Goal: Task Accomplishment & Management: Manage account settings

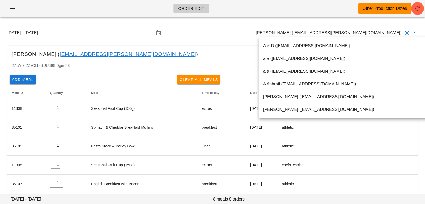
click at [395, 31] on input "[PERSON_NAME] ([EMAIL_ADDRESS][PERSON_NAME][DOMAIN_NAME])" at bounding box center [329, 33] width 147 height 8
drag, startPoint x: 388, startPoint y: 34, endPoint x: 245, endPoint y: 18, distance: 144.0
click at [245, 18] on div "Order Edit Other Production Dates [DATE] - [DATE] [PERSON_NAME] ([EMAIL_ADDRESS…" at bounding box center [212, 133] width 425 height 266
paste input "[EMAIL_ADDRESS][DOMAIN_NAME]"
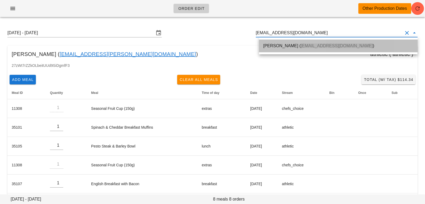
click at [287, 46] on div "[PERSON_NAME] ( [EMAIL_ADDRESS][DOMAIN_NAME] )" at bounding box center [338, 45] width 150 height 5
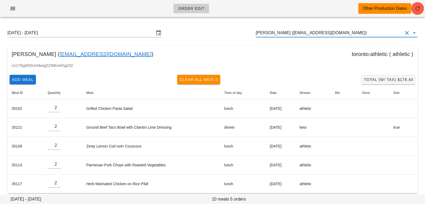
type input "[PERSON_NAME] ([EMAIL_ADDRESS][DOMAIN_NAME])"
click at [417, 12] on button "button" at bounding box center [417, 8] width 13 height 13
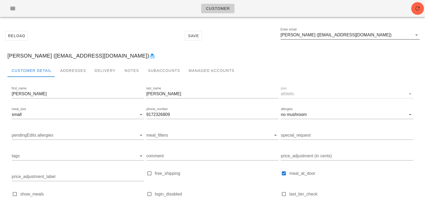
click at [385, 36] on input "Gabriela Hernandez (Ghernandez103@gmail.com)" at bounding box center [346, 35] width 132 height 8
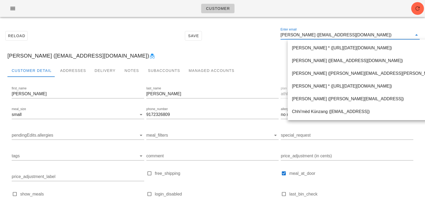
paste input "fleur.sweetman@yahoo.com"
type input "fleur.sweetman@yahoo.com"
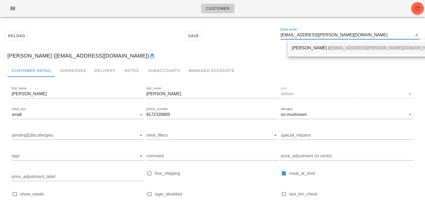
click at [329, 48] on span "fleur.sweetman@yahoo.com" at bounding box center [382, 48] width 107 height 5
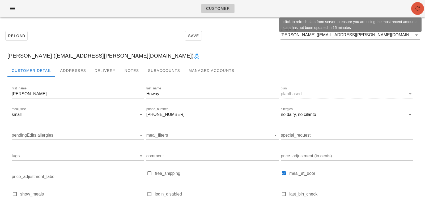
click at [412, 9] on span "button" at bounding box center [417, 8] width 13 height 6
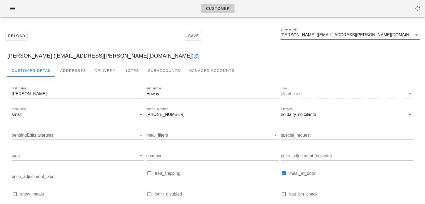
click at [380, 33] on input "Dorothy Howay (fleur.sweetman@yahoo.com)" at bounding box center [346, 35] width 132 height 8
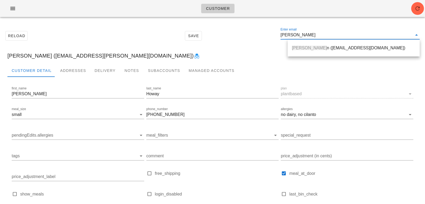
drag, startPoint x: 312, startPoint y: 37, endPoint x: 240, endPoint y: 24, distance: 72.5
click at [241, 25] on div "Reload Save Enter email linda hurre" at bounding box center [212, 35] width 418 height 23
paste input "fleur.sweetman@yahoo.com"
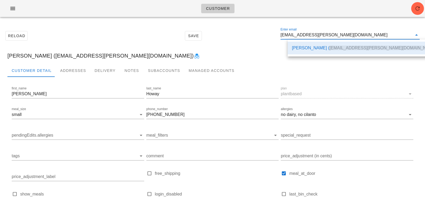
click at [297, 45] on div "Dorothy Howay ( fleur.sweetman@yahoo.com )" at bounding box center [365, 47] width 146 height 5
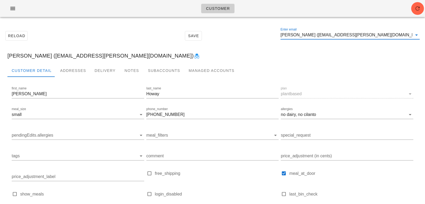
click at [378, 39] on input "Dorothy Howay (fleur.sweetman@yahoo.com)" at bounding box center [346, 35] width 132 height 8
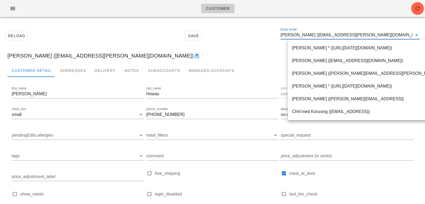
scroll to position [0, 0]
drag, startPoint x: 378, startPoint y: 37, endPoint x: 229, endPoint y: 35, distance: 148.9
click at [229, 35] on div "Reload Save Enter email Dorothy Howay (fleur.sweetman@yahoo.com)" at bounding box center [212, 35] width 418 height 23
paste input "britogilles@gmail.com"
type input "britogilles@gmail.com"
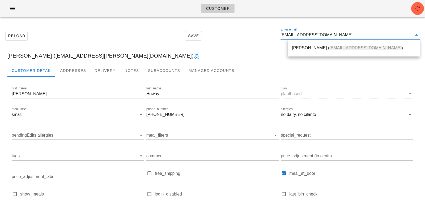
click at [297, 45] on div "Gilles Lescure ( Britogilles@gmail.com )" at bounding box center [353, 47] width 123 height 11
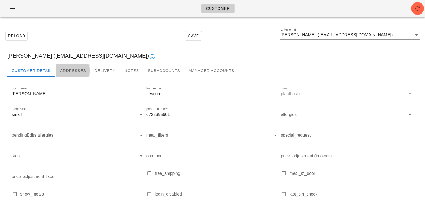
click at [73, 68] on div "Addresses" at bounding box center [73, 70] width 35 height 13
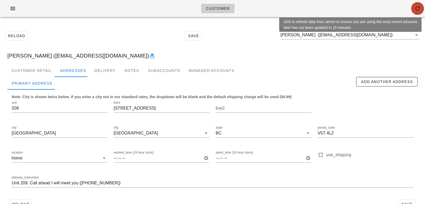
click at [417, 9] on icon "button" at bounding box center [417, 8] width 6 height 6
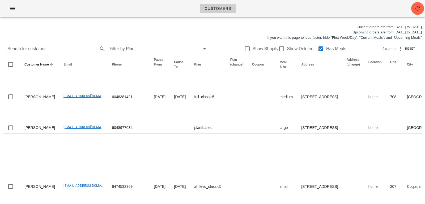
click at [54, 50] on input "Search for customer" at bounding box center [51, 49] width 89 height 8
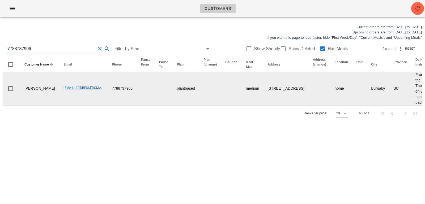
type input "7788737906"
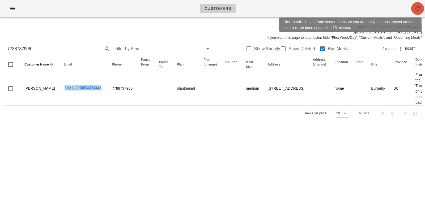
click at [418, 5] on icon "button" at bounding box center [417, 8] width 6 height 6
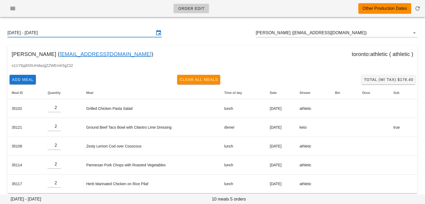
click at [104, 32] on input "Sunday August 17 - Saturday August 23" at bounding box center [80, 33] width 147 height 8
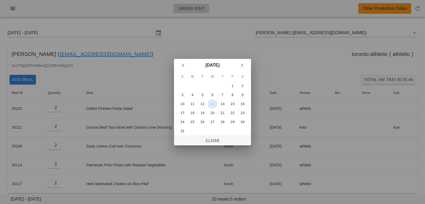
click at [213, 104] on div "13" at bounding box center [212, 104] width 8 height 4
click at [209, 142] on span "Close" at bounding box center [212, 141] width 68 height 4
type input "[DATE] - [DATE]"
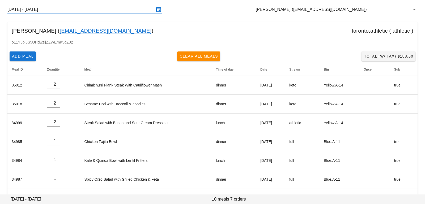
scroll to position [35, 0]
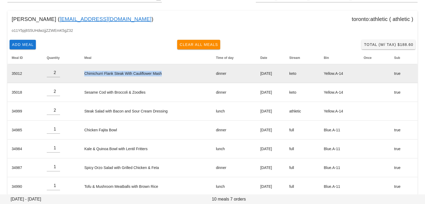
drag, startPoint x: 80, startPoint y: 75, endPoint x: 166, endPoint y: 77, distance: 86.1
click at [166, 78] on td "Chimichurri Flank Steak With Cauliflower Mash" at bounding box center [146, 73] width 132 height 19
copy td "Chimichurri Flank Steak With Cauliflower Mash"
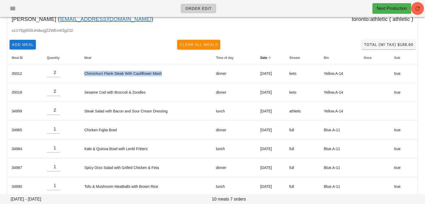
scroll to position [0, 0]
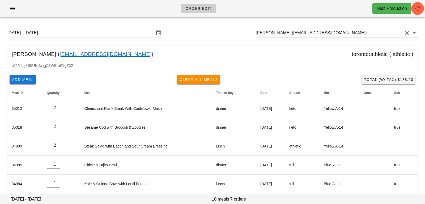
click at [338, 31] on input "Linda Hurren (lilhurren@gmail.com)" at bounding box center [329, 33] width 147 height 8
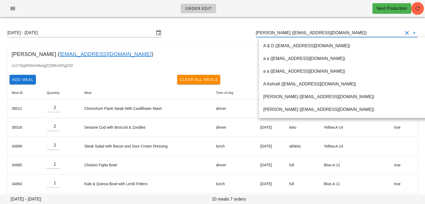
paste input "britogilles@gmail.com"
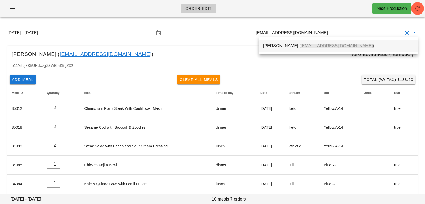
click at [307, 45] on span "[EMAIL_ADDRESS][DOMAIN_NAME]" at bounding box center [337, 46] width 72 height 5
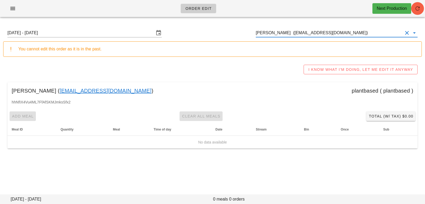
type input "[PERSON_NAME] ([EMAIL_ADDRESS][DOMAIN_NAME])"
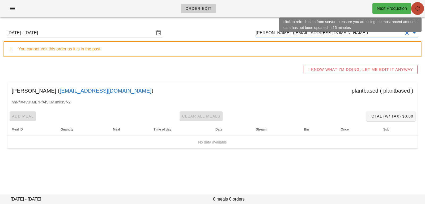
click at [411, 7] on span "button" at bounding box center [417, 8] width 13 height 6
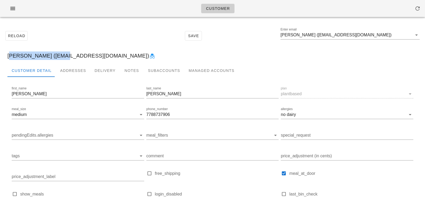
drag, startPoint x: 8, startPoint y: 55, endPoint x: 54, endPoint y: 54, distance: 46.8
click at [55, 54] on div "Christiane Martinez (write2christiane@gmail.com)" at bounding box center [212, 55] width 418 height 17
copy div "[PERSON_NAME]"
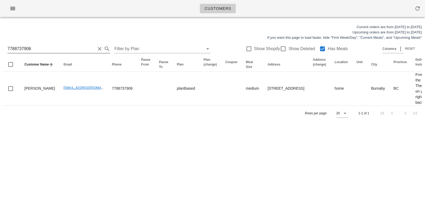
click at [96, 49] on button "Clear Search for customer" at bounding box center [99, 49] width 6 height 6
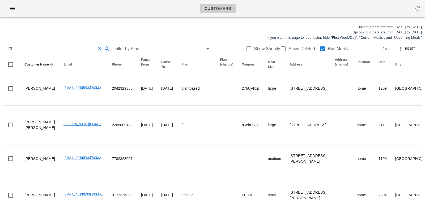
type input "2"
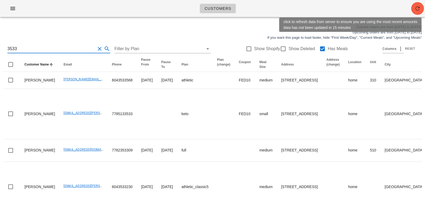
type input "3533"
click at [415, 13] on button "button" at bounding box center [417, 8] width 13 height 13
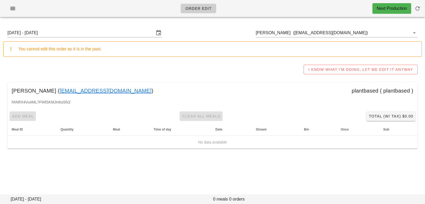
click at [143, 32] on input "[DATE] - [DATE]" at bounding box center [80, 33] width 147 height 8
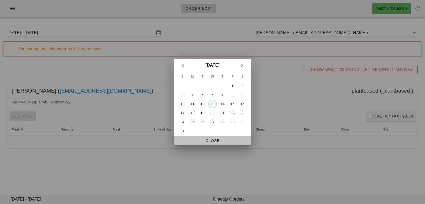
click at [210, 140] on span "Close" at bounding box center [212, 141] width 68 height 4
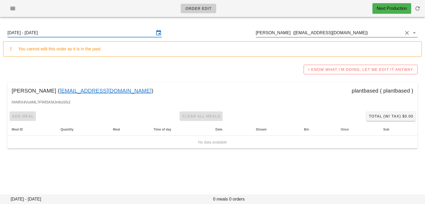
click at [343, 33] on input "[PERSON_NAME] ([EMAIL_ADDRESS][DOMAIN_NAME])" at bounding box center [329, 33] width 147 height 8
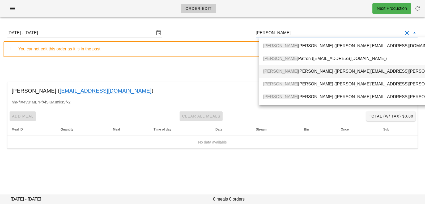
click at [302, 75] on div "[PERSON_NAME] ([PERSON_NAME][EMAIL_ADDRESS][PERSON_NAME][DOMAIN_NAME])" at bounding box center [371, 71] width 216 height 11
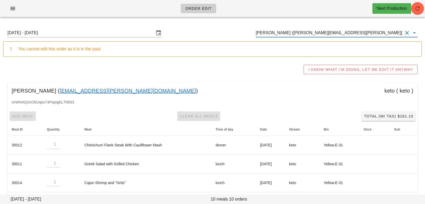
scroll to position [0, 0]
drag, startPoint x: 354, startPoint y: 33, endPoint x: 221, endPoint y: 31, distance: 132.2
click at [222, 31] on div "[DATE] - [DATE] [PERSON_NAME] ([PERSON_NAME][EMAIL_ADDRESS][PERSON_NAME][DOMAIN…" at bounding box center [212, 32] width 418 height 17
paste input "marymccall@outlook.com"
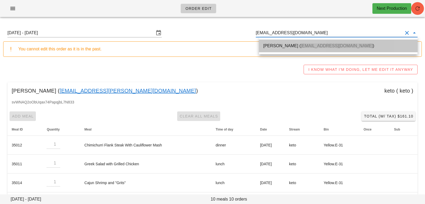
drag, startPoint x: 302, startPoint y: 46, endPoint x: 414, endPoint y: 8, distance: 119.0
click at [302, 46] on span "marymccall@outlook.com" at bounding box center [337, 46] width 72 height 5
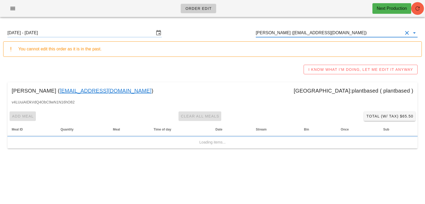
type input "Mary McCall (marymccall@outlook.com)"
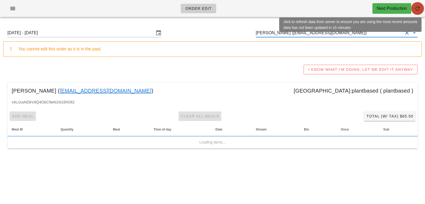
click at [415, 9] on icon "button" at bounding box center [417, 8] width 6 height 6
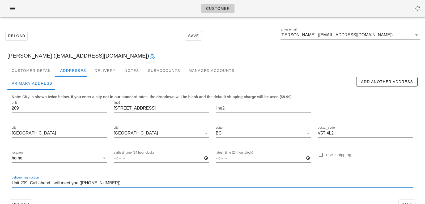
scroll to position [0, 0]
drag, startPoint x: 39, startPoint y: 185, endPoint x: 66, endPoint y: 185, distance: 26.5
click at [66, 185] on input "Unit 209. Call ahead I will meet you ([PHONE_NUMBER])" at bounding box center [212, 183] width 401 height 8
click at [30, 183] on input "Unit 209. Call ahead I will meet you ([PHONE_NUMBER])" at bounding box center [212, 183] width 401 height 8
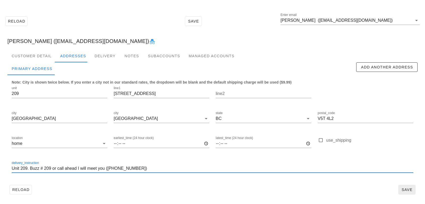
type input "Unit 209. Buzz # 209 or call ahead I will meet you ([PHONE_NUMBER])"
click at [414, 190] on button "Save" at bounding box center [406, 190] width 17 height 10
click at [142, 168] on input "Unit 209. Buzz # 209 or call ahead I will meet you (672 339 5661)" at bounding box center [212, 168] width 401 height 8
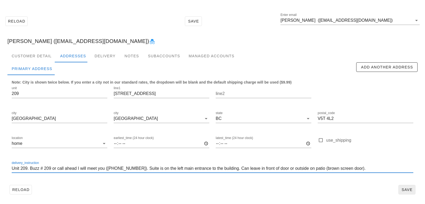
type input "Unit 209. Buzz # 209 or call ahead I will meet you (672 339 5661). Suite is on …"
click at [403, 188] on span "Save" at bounding box center [407, 190] width 12 height 4
drag, startPoint x: 364, startPoint y: 169, endPoint x: 1, endPoint y: 164, distance: 363.0
click at [2, 164] on div "Reload Save Enter email Gilles Lescure (Britogilles@gmail.com) Gilles Lescure (…" at bounding box center [212, 106] width 425 height 198
click at [370, 22] on input "Gilles Lescure (Britogilles@gmail.com)" at bounding box center [346, 20] width 132 height 8
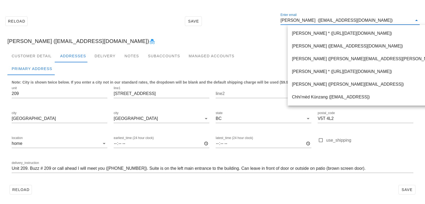
paste input "cheshire_lin@hotmail.com"
type input "cheshire_lin@hotmail.com"
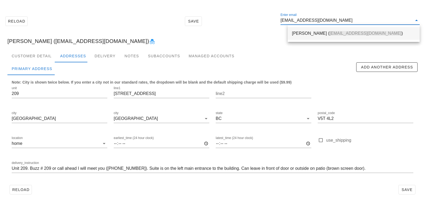
click at [329, 32] on span "cheshire_lin@hotmail.com" at bounding box center [365, 33] width 72 height 5
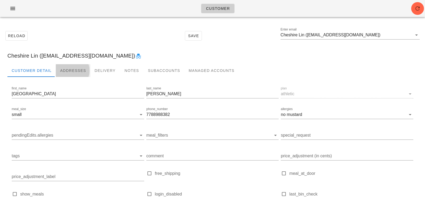
click at [65, 72] on div "Addresses" at bounding box center [73, 70] width 35 height 13
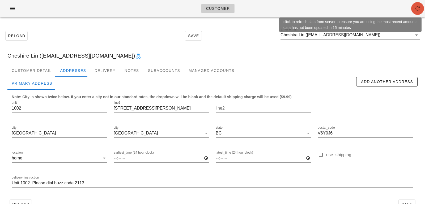
click at [418, 8] on icon "button" at bounding box center [417, 8] width 6 height 6
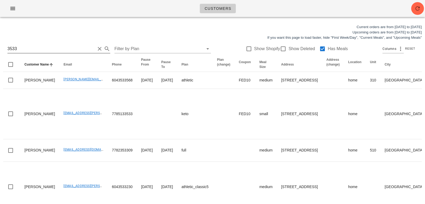
click at [83, 49] on input "3533" at bounding box center [51, 49] width 88 height 8
type input "3"
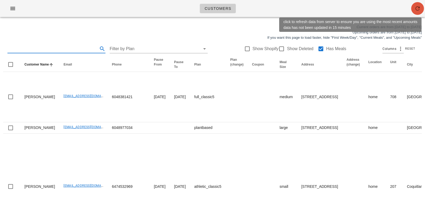
click at [414, 12] on button "button" at bounding box center [417, 8] width 13 height 13
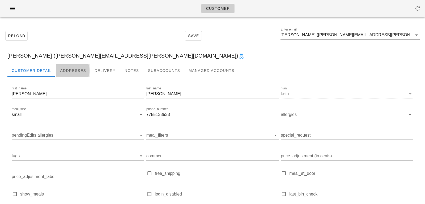
click at [61, 67] on div "Addresses" at bounding box center [73, 70] width 35 height 13
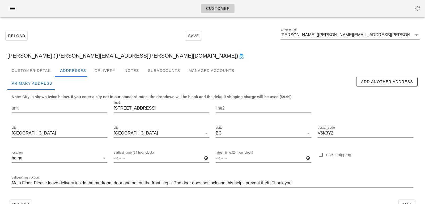
scroll to position [15, 0]
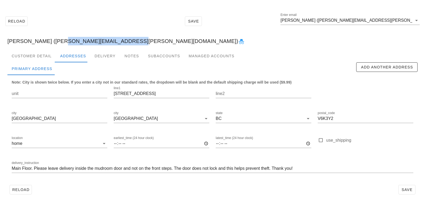
drag, startPoint x: 54, startPoint y: 41, endPoint x: 118, endPoint y: 40, distance: 64.0
click at [118, 40] on div "[PERSON_NAME] ([PERSON_NAME][EMAIL_ADDRESS][PERSON_NAME][DOMAIN_NAME])" at bounding box center [212, 41] width 418 height 17
copy div "[EMAIL_ADDRESS][PERSON_NAME][DOMAIN_NAME]"
click at [45, 60] on div "Customer Detail" at bounding box center [31, 56] width 48 height 13
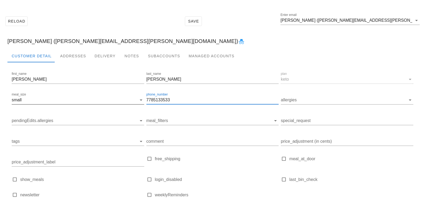
drag, startPoint x: 165, startPoint y: 100, endPoint x: 138, endPoint y: 99, distance: 27.6
click at [138, 100] on div "first_name Cassandra last_name Peters plan keto meal_size small phone_number 77…" at bounding box center [213, 137] width 404 height 134
click at [171, 100] on input "7785133533" at bounding box center [212, 100] width 132 height 8
drag, startPoint x: 171, startPoint y: 101, endPoint x: 126, endPoint y: 96, distance: 45.9
click at [126, 96] on div "first_name Cassandra last_name Peters plan keto meal_size small phone_number 77…" at bounding box center [213, 137] width 404 height 134
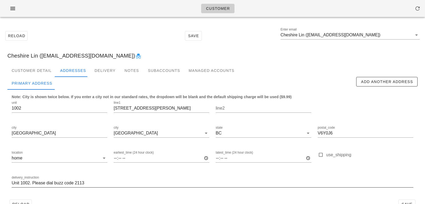
click at [100, 178] on div "delivery_instruction Unit 1002. Please dial buzz code 2113" at bounding box center [212, 185] width 401 height 18
click at [94, 186] on input "Unit 1002. Please dial buzz code 2113" at bounding box center [212, 183] width 401 height 8
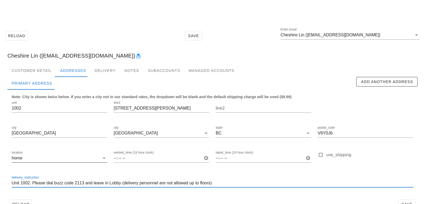
scroll to position [15, 0]
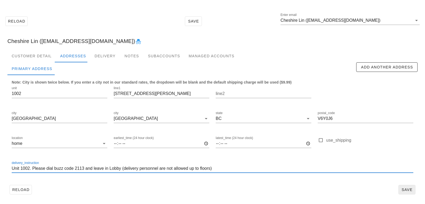
type input "Unit 1002. Please dial buzz code 2113 and leave in Lobby (delivery personnel ar…"
click at [412, 191] on span "Save" at bounding box center [407, 190] width 12 height 4
drag, startPoint x: 219, startPoint y: 169, endPoint x: 0, endPoint y: 162, distance: 218.8
click at [0, 162] on div "Reload Save Enter email Cheshire Lin ([EMAIL_ADDRESS][DOMAIN_NAME]) [GEOGRAPHIC…" at bounding box center [212, 106] width 425 height 198
click at [370, 18] on input "Cheshire Lin ([EMAIL_ADDRESS][DOMAIN_NAME])" at bounding box center [346, 20] width 132 height 8
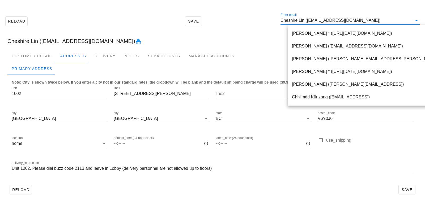
scroll to position [0, 0]
drag, startPoint x: 369, startPoint y: 21, endPoint x: 278, endPoint y: 16, distance: 90.4
click at [280, 17] on div "Reload Save Enter email Cheshire Lin (cheshire_lin@hotmail.com)" at bounding box center [212, 21] width 418 height 23
paste input "[EMAIL_ADDRESS][DOMAIN_NAME]"
type input "[EMAIL_ADDRESS][DOMAIN_NAME]"
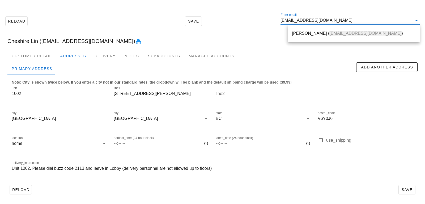
click at [290, 27] on div "Mary McCall ( marymccall@outlook.com )" at bounding box center [354, 33] width 132 height 17
click at [293, 35] on div "Mary McCall ( marymccall@outlook.com )" at bounding box center [353, 33] width 123 height 5
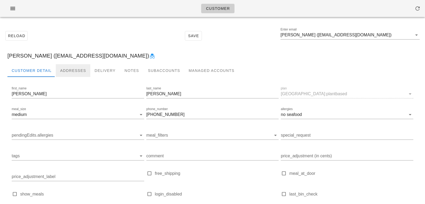
click at [83, 74] on div "Addresses" at bounding box center [73, 70] width 35 height 13
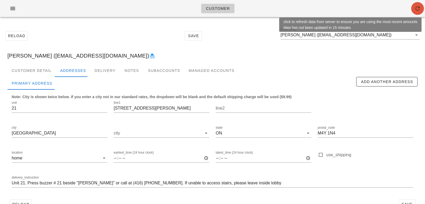
click at [419, 10] on icon "button" at bounding box center [417, 8] width 6 height 6
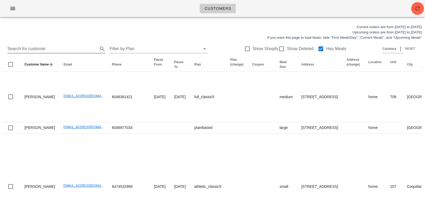
click at [58, 49] on input "Search for customer" at bounding box center [51, 49] width 89 height 8
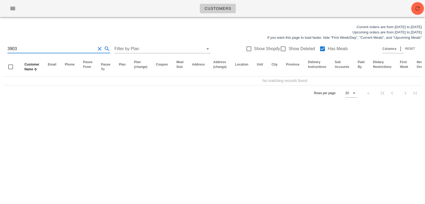
type input "3903"
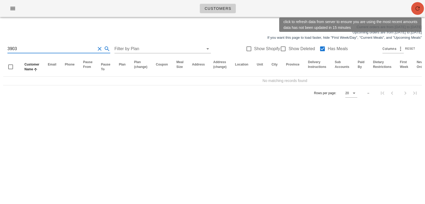
click at [421, 8] on span "button" at bounding box center [417, 8] width 13 height 6
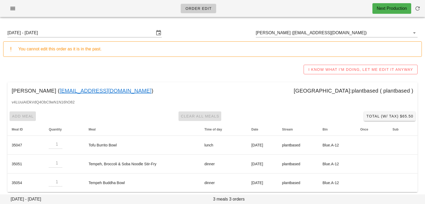
scroll to position [3, 0]
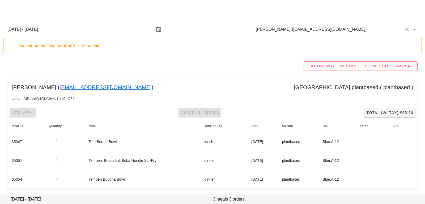
click at [345, 32] on input "[PERSON_NAME] ([EMAIL_ADDRESS][DOMAIN_NAME])" at bounding box center [329, 29] width 147 height 8
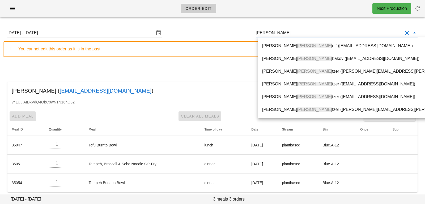
scroll to position [0, 0]
drag, startPoint x: 275, startPoint y: 33, endPoint x: 241, endPoint y: 33, distance: 34.5
click at [241, 33] on div "[DATE] - [DATE] [PERSON_NAME]" at bounding box center [212, 32] width 418 height 17
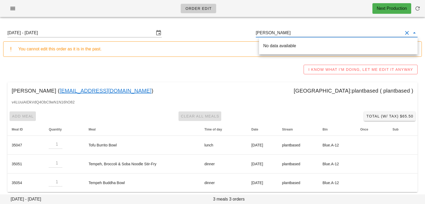
type input "[PERSON_NAME]"
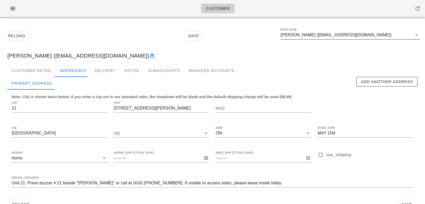
click at [374, 35] on input "[PERSON_NAME] ([EMAIL_ADDRESS][DOMAIN_NAME])" at bounding box center [346, 35] width 132 height 8
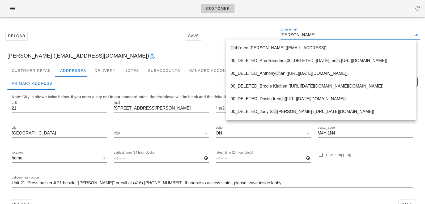
type input "[PERSON_NAME]"
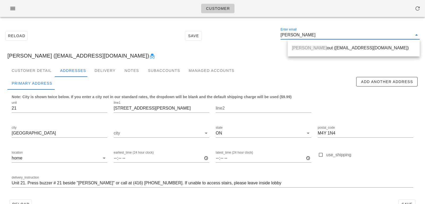
click at [335, 48] on div "[PERSON_NAME] out ([EMAIL_ADDRESS][DOMAIN_NAME])" at bounding box center [353, 47] width 123 height 5
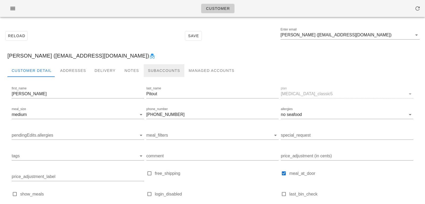
click at [150, 70] on div "Subaccounts" at bounding box center [164, 70] width 41 height 13
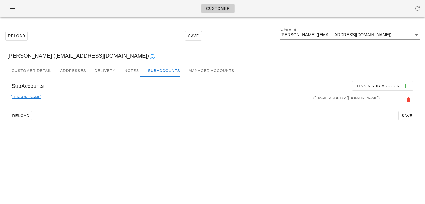
click at [130, 108] on div "Trevor Pitout (robertapitout@gmail.com)" at bounding box center [212, 101] width 410 height 15
drag, startPoint x: 44, startPoint y: 56, endPoint x: 102, endPoint y: 56, distance: 58.7
click at [103, 57] on div "Cheryl Pitout (cherylpitout@gmail.com)" at bounding box center [212, 55] width 418 height 17
copy div "cherylpitout@gmail.com"
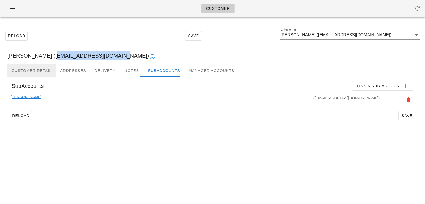
click at [35, 68] on div "Customer Detail" at bounding box center [31, 70] width 48 height 13
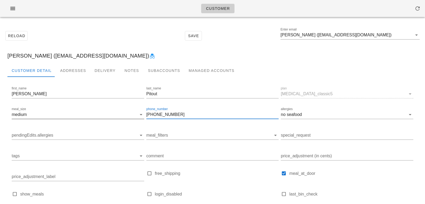
drag, startPoint x: 178, startPoint y: 115, endPoint x: 128, endPoint y: 110, distance: 49.9
click at [128, 110] on div "first_name Cheryl last_name Pitout plan diabetes_classic5 meal_size medium phon…" at bounding box center [213, 151] width 404 height 134
click at [110, 27] on div "Reload Save Enter email Cheryl Pitout (cherylpitout@gmail.com)" at bounding box center [212, 35] width 418 height 23
click at [371, 36] on input "Cheryl Pitout (cherylpitout@gmail.com)" at bounding box center [346, 35] width 132 height 8
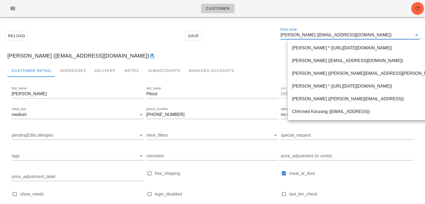
paste input "[EMAIL_ADDRESS][DOMAIN_NAME]"
type input "[EMAIL_ADDRESS][DOMAIN_NAME]"
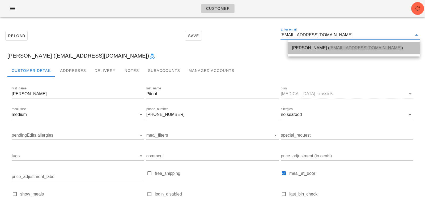
click at [322, 45] on div "Shannen Bautista ( shannenbautista@gmail.com )" at bounding box center [353, 47] width 123 height 11
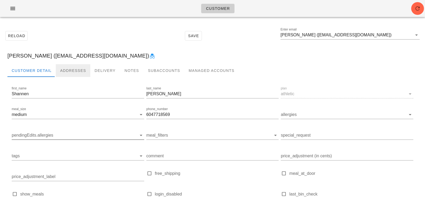
drag, startPoint x: 65, startPoint y: 71, endPoint x: 88, endPoint y: 143, distance: 75.3
click at [65, 71] on div "Addresses" at bounding box center [73, 70] width 35 height 13
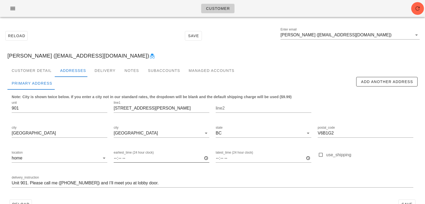
click at [116, 160] on input "earliest_time (24 hour clock)" at bounding box center [162, 158] width 96 height 8
type input "20:30"
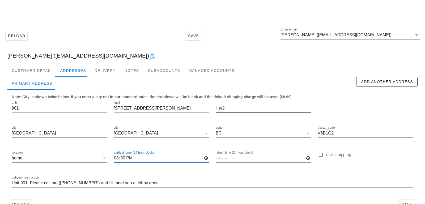
scroll to position [15, 0]
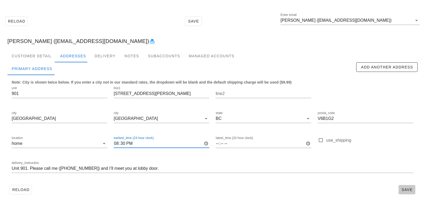
click at [408, 188] on span "Save" at bounding box center [407, 190] width 12 height 4
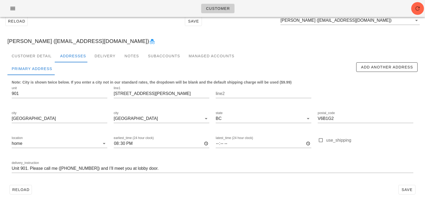
scroll to position [0, 0]
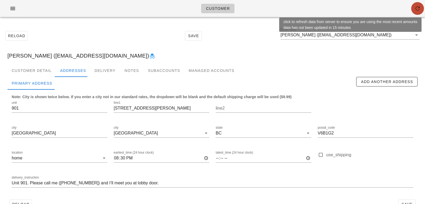
click at [415, 11] on icon "button" at bounding box center [417, 8] width 6 height 6
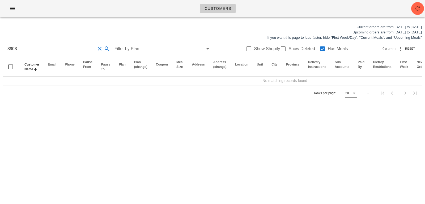
drag, startPoint x: 79, startPoint y: 49, endPoint x: 0, endPoint y: 40, distance: 79.9
click at [0, 41] on div "Current orders are from Sunday Aug 10 to Saturday Aug 16 Upcoming orders are fr…" at bounding box center [212, 62] width 425 height 83
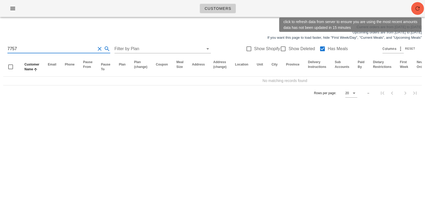
type input "7757"
click at [417, 7] on icon "button" at bounding box center [417, 8] width 6 height 6
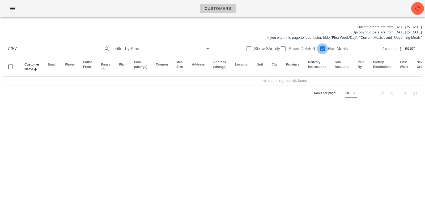
click at [319, 49] on div at bounding box center [322, 48] width 9 height 9
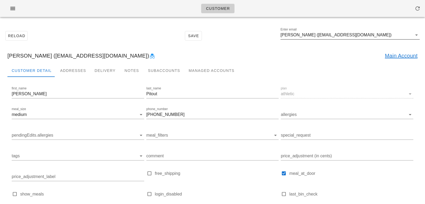
click at [385, 38] on input "[PERSON_NAME] ([EMAIL_ADDRESS][DOMAIN_NAME])" at bounding box center [346, 35] width 132 height 8
paste input "[EMAIL_ADDRESS][DOMAIN_NAME]"
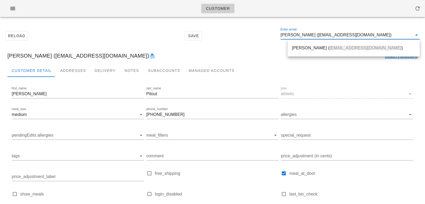
type input "[EMAIL_ADDRESS][DOMAIN_NAME]"
click at [362, 49] on span "[EMAIL_ADDRESS][DOMAIN_NAME]" at bounding box center [365, 48] width 72 height 5
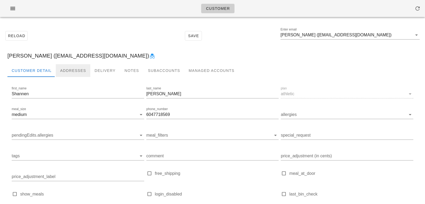
click at [74, 75] on div "Addresses" at bounding box center [73, 70] width 35 height 13
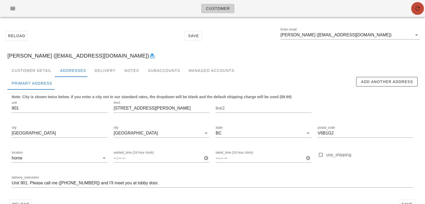
click at [418, 3] on button "button" at bounding box center [417, 8] width 13 height 13
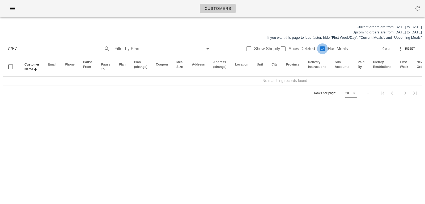
click at [320, 51] on div at bounding box center [322, 48] width 9 height 9
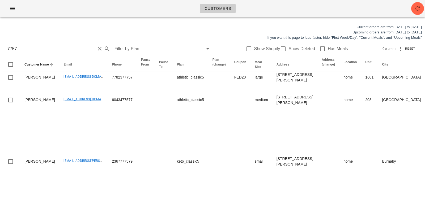
click at [96, 50] on button "Clear Search for customer" at bounding box center [99, 49] width 6 height 6
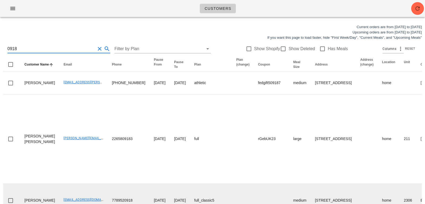
type input "0918"
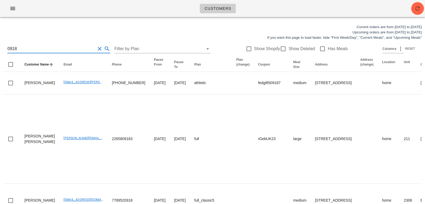
click at [96, 49] on button "Clear Search for customer" at bounding box center [99, 49] width 6 height 6
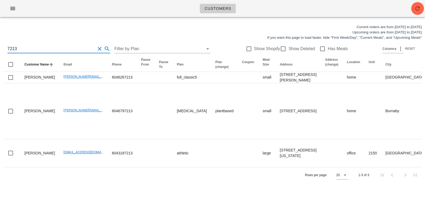
type input "7213"
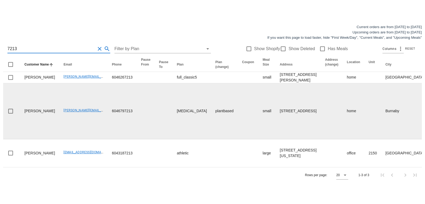
scroll to position [8, 0]
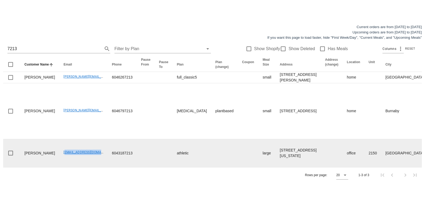
drag, startPoint x: 45, startPoint y: 169, endPoint x: 95, endPoint y: 169, distance: 49.1
click at [95, 167] on tr "Jack Voykin Jackvoykin@gmail.com 6043187213 athletic large 2150-510 W Georgia S…" at bounding box center [358, 153] width 710 height 28
copy link "Jackvoykin@gmail.com"
click at [137, 167] on td at bounding box center [146, 153] width 18 height 28
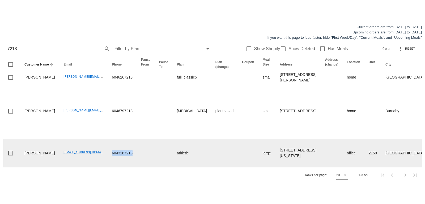
drag, startPoint x: 122, startPoint y: 173, endPoint x: 95, endPoint y: 170, distance: 27.3
click at [95, 167] on tr "Jack Voykin Jackvoykin@gmail.com 6043187213 athletic large 2150-510 W Georgia S…" at bounding box center [358, 153] width 710 height 28
copy td "6043187213"
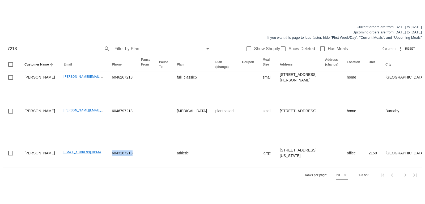
click at [96, 46] on button "Clear Search for customer" at bounding box center [99, 49] width 6 height 6
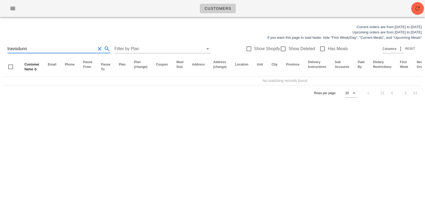
click at [18, 49] on input "travisdunn" at bounding box center [51, 49] width 88 height 8
click at [37, 50] on input "travis dunn" at bounding box center [51, 49] width 88 height 8
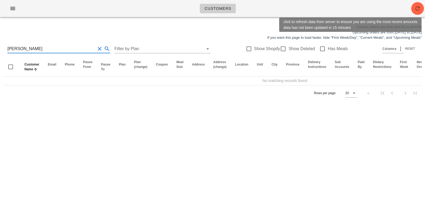
type input "travis dunn"
click at [418, 8] on icon "button" at bounding box center [417, 8] width 6 height 6
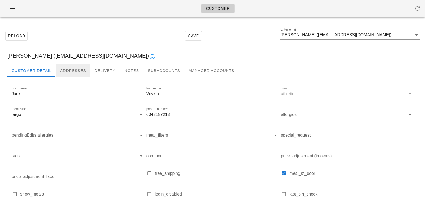
click at [66, 72] on div "Addresses" at bounding box center [73, 70] width 35 height 13
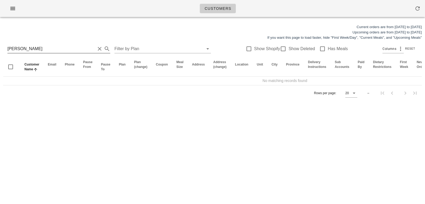
click at [84, 46] on input "travis dunn" at bounding box center [51, 49] width 88 height 8
click at [8, 48] on input "travis dunn" at bounding box center [51, 49] width 88 height 8
click at [61, 50] on input "travis dunn" at bounding box center [51, 49] width 88 height 8
click at [8, 49] on input "travis dunn" at bounding box center [51, 49] width 88 height 8
click at [33, 49] on input "travis dunn" at bounding box center [51, 49] width 88 height 8
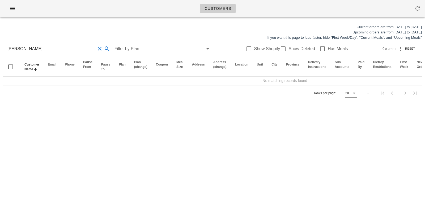
drag, startPoint x: 33, startPoint y: 49, endPoint x: 0, endPoint y: 45, distance: 33.7
click at [0, 45] on div "Current orders are from Sunday Aug 10 to Saturday Aug 16 Upcoming orders are fr…" at bounding box center [212, 62] width 425 height 83
type input "604 789 6610"
click at [67, 29] on div "Current orders are from Sunday Aug 10 to Saturday Aug 16 Upcoming orders are fr…" at bounding box center [212, 32] width 425 height 22
click at [96, 49] on button "Clear Search for customer" at bounding box center [99, 49] width 6 height 6
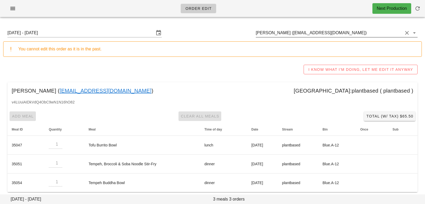
click at [346, 32] on input "[PERSON_NAME] ([EMAIL_ADDRESS][DOMAIN_NAME])" at bounding box center [329, 33] width 147 height 8
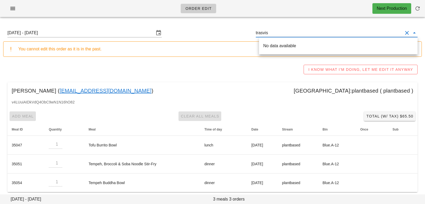
click at [265, 34] on input "trasvis" at bounding box center [329, 33] width 147 height 8
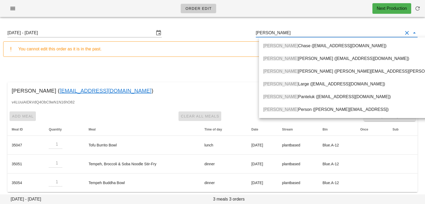
click at [286, 60] on div "Travis Dunn (Travisajdunn@gmail.com)" at bounding box center [371, 58] width 216 height 5
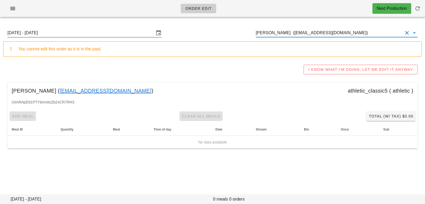
type input "[PERSON_NAME] ([EMAIL_ADDRESS][DOMAIN_NAME])"
click at [136, 34] on input "Sunday August 10 - Saturday August 16" at bounding box center [80, 33] width 147 height 8
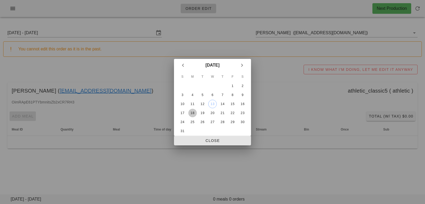
click at [195, 111] on div "18" at bounding box center [192, 113] width 8 height 4
click at [196, 140] on span "Close" at bounding box center [212, 141] width 68 height 4
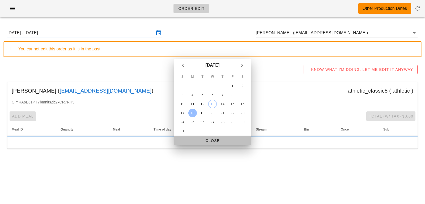
type input "Sunday August 17 - Saturday August 23"
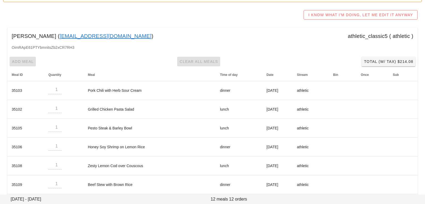
scroll to position [56, 0]
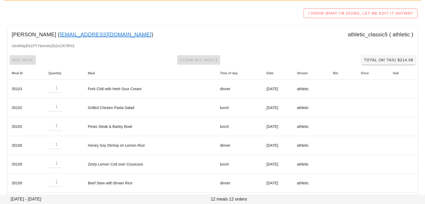
click at [113, 41] on div "Travis Dunn ( Travisajdunn@gmail.com ) athletic_classic5 ( athletic )" at bounding box center [212, 34] width 410 height 17
drag, startPoint x: 104, startPoint y: 36, endPoint x: 44, endPoint y: 32, distance: 59.8
click at [44, 32] on div "Travis Dunn ( Travisajdunn@gmail.com ) athletic_classic5 ( athletic )" at bounding box center [212, 34] width 410 height 17
copy link "Travisajdunn@gmail.com"
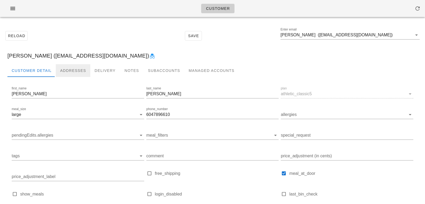
click at [67, 74] on div "Addresses" at bounding box center [73, 70] width 35 height 13
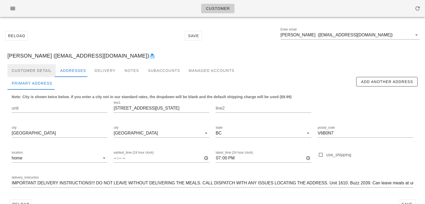
click at [40, 71] on div "Customer Detail" at bounding box center [31, 70] width 48 height 13
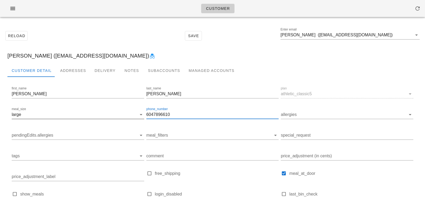
drag, startPoint x: 184, startPoint y: 115, endPoint x: 123, endPoint y: 108, distance: 61.1
click at [123, 108] on div "first_name Travis last_name Dunn plan athletic_classic5 meal_size large phone_n…" at bounding box center [213, 151] width 404 height 134
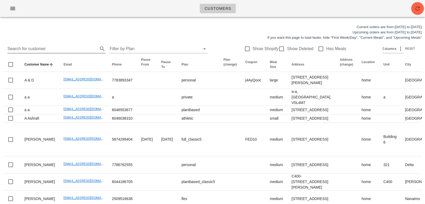
click at [82, 49] on input "Search for customer" at bounding box center [51, 49] width 89 height 8
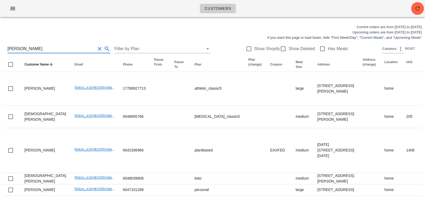
type input "[PERSON_NAME]"
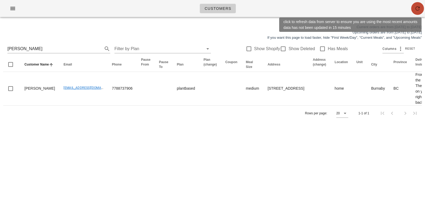
click at [417, 9] on icon "button" at bounding box center [417, 8] width 6 height 6
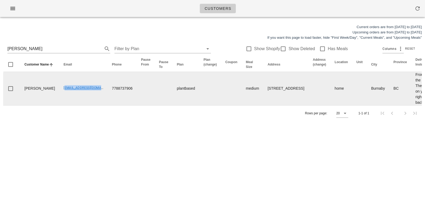
drag, startPoint x: 47, startPoint y: 96, endPoint x: 93, endPoint y: 98, distance: 46.2
click at [93, 98] on tr "Christiane Martinez write2christiane@gmail.com 7788737906 plantbased medium 507…" at bounding box center [338, 88] width 671 height 33
copy link "write2christiane@gmail.com"
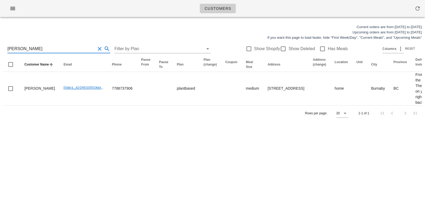
click at [58, 48] on input "christiane" at bounding box center [51, 49] width 88 height 8
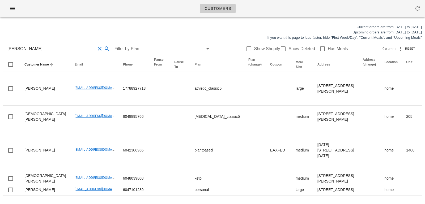
click at [70, 50] on input "christia" at bounding box center [51, 49] width 88 height 8
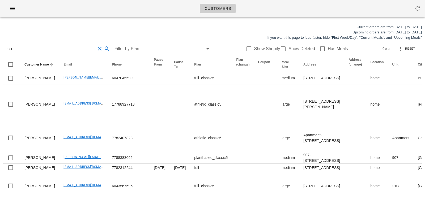
type input "c"
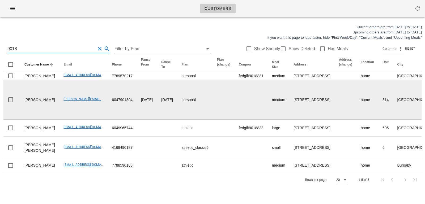
type input "9018"
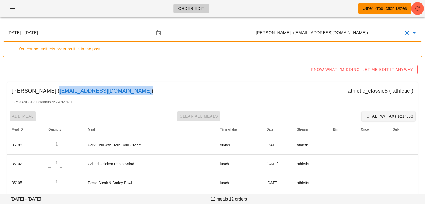
click at [354, 31] on input "[PERSON_NAME] ([EMAIL_ADDRESS][DOMAIN_NAME])" at bounding box center [329, 33] width 147 height 8
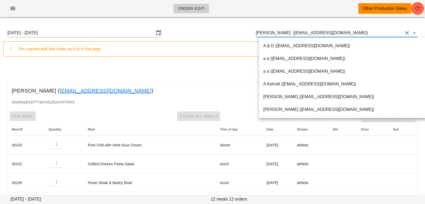
paste input "[EMAIL_ADDRESS][DOMAIN_NAME]"
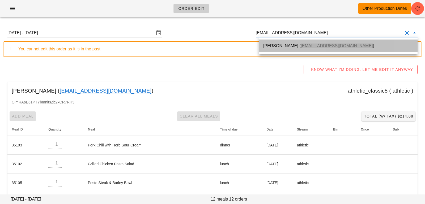
click at [346, 45] on div "[PERSON_NAME] ( [EMAIL_ADDRESS][DOMAIN_NAME] )" at bounding box center [338, 45] width 150 height 5
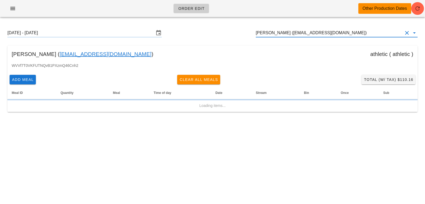
type input "[PERSON_NAME] ([EMAIL_ADDRESS][DOMAIN_NAME])"
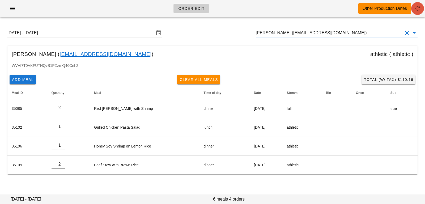
click at [414, 8] on span "button" at bounding box center [417, 8] width 13 height 6
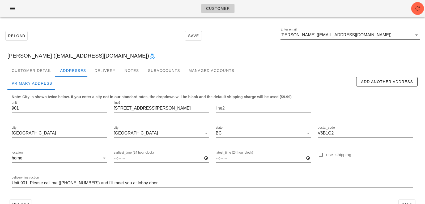
click at [385, 34] on input "[PERSON_NAME] ([EMAIL_ADDRESS][DOMAIN_NAME])" at bounding box center [346, 35] width 132 height 8
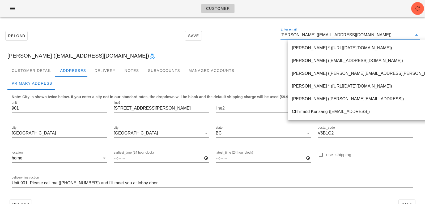
paste input "[EMAIL_ADDRESS][DOMAIN_NAME]"
type input "[EMAIL_ADDRESS][DOMAIN_NAME]"
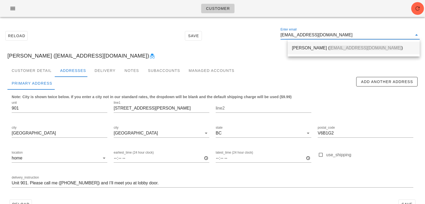
click at [332, 50] on span "aoshi.tamago@gmail.com" at bounding box center [365, 48] width 72 height 5
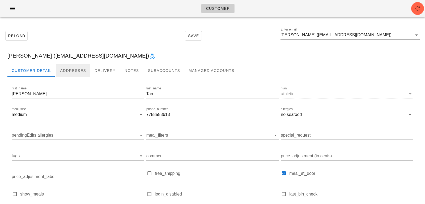
drag, startPoint x: 65, startPoint y: 74, endPoint x: 96, endPoint y: 59, distance: 34.6
click at [65, 74] on div "Addresses" at bounding box center [73, 70] width 35 height 13
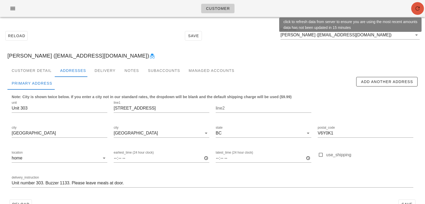
click at [415, 12] on button "button" at bounding box center [417, 8] width 13 height 13
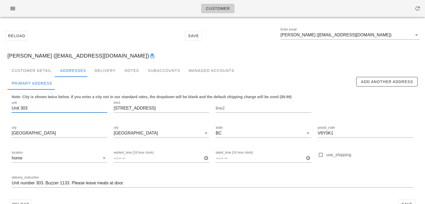
drag, startPoint x: 21, startPoint y: 108, endPoint x: 1, endPoint y: 107, distance: 20.5
click at [2, 107] on div "Reload Save Enter email [PERSON_NAME] ([EMAIL_ADDRESS][DOMAIN_NAME]) [PERSON_NA…" at bounding box center [212, 120] width 425 height 198
type input "303"
click at [38, 74] on div "Customer Detail" at bounding box center [31, 70] width 48 height 13
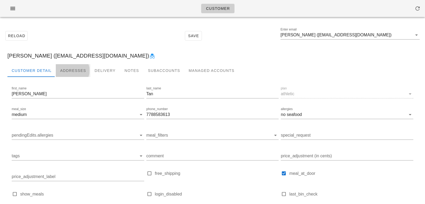
click at [70, 71] on div "Addresses" at bounding box center [73, 70] width 35 height 13
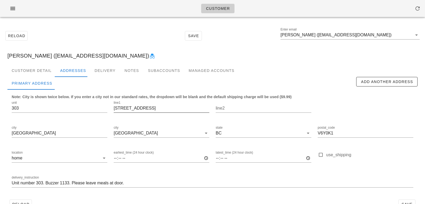
scroll to position [15, 0]
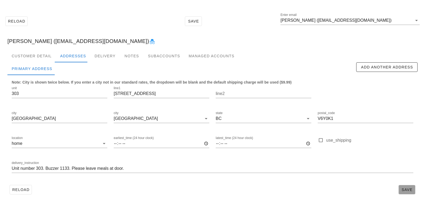
click at [410, 190] on span "Save" at bounding box center [407, 190] width 12 height 4
click at [41, 54] on div "Customer Detail" at bounding box center [31, 56] width 48 height 13
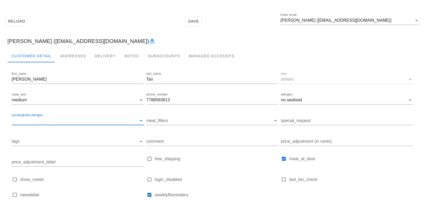
click at [71, 123] on input "pendingEdits.allergies" at bounding box center [74, 121] width 124 height 8
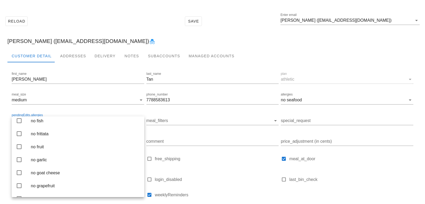
scroll to position [573, 0]
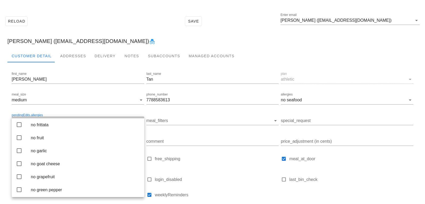
click at [100, 114] on div "no fish" at bounding box center [85, 111] width 109 height 5
click at [147, 37] on div "[PERSON_NAME] ([EMAIL_ADDRESS][DOMAIN_NAME])" at bounding box center [212, 41] width 418 height 17
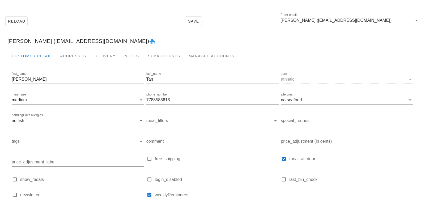
scroll to position [53, 0]
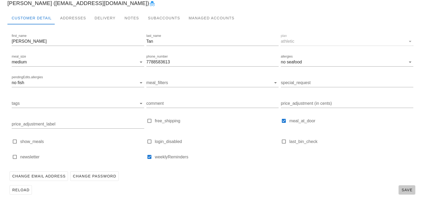
click at [414, 189] on button "Save" at bounding box center [406, 190] width 17 height 10
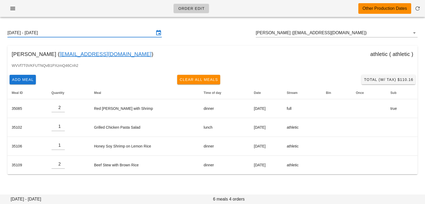
click at [139, 35] on input "[DATE] - [DATE]" at bounding box center [80, 33] width 147 height 8
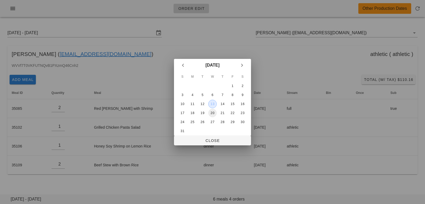
drag, startPoint x: 214, startPoint y: 106, endPoint x: 211, endPoint y: 114, distance: 7.9
click at [214, 106] on button "13" at bounding box center [212, 104] width 8 height 8
click at [208, 141] on span "Close" at bounding box center [212, 141] width 68 height 4
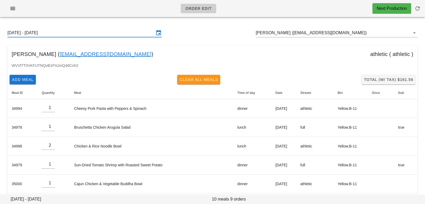
click at [130, 34] on input "[DATE] - [DATE]" at bounding box center [80, 33] width 147 height 8
click at [139, 35] on input "Sunday August 10 - Saturday August 16" at bounding box center [80, 33] width 147 height 8
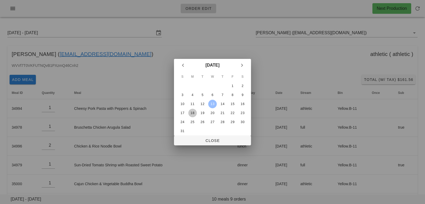
drag, startPoint x: 194, startPoint y: 111, endPoint x: 193, endPoint y: 146, distance: 35.3
click at [194, 111] on div "18" at bounding box center [192, 113] width 8 height 4
click at [193, 142] on span "Close" at bounding box center [212, 141] width 68 height 4
type input "Sunday August 17 - Saturday August 23"
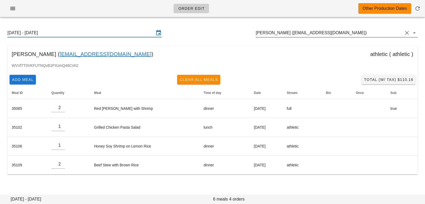
click at [350, 33] on input "[PERSON_NAME] ([EMAIL_ADDRESS][DOMAIN_NAME])" at bounding box center [329, 33] width 147 height 8
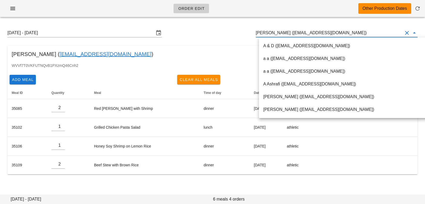
paste input "Daniel_Chung@vancity.com"
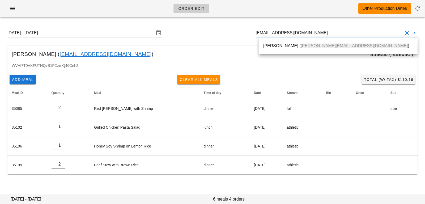
click at [293, 49] on div "Daniel Chung ( daniel_chung@vancity.com )" at bounding box center [338, 45] width 150 height 11
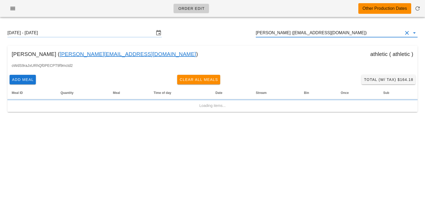
type input "Daniel Chung (daniel_chung@vancity.com)"
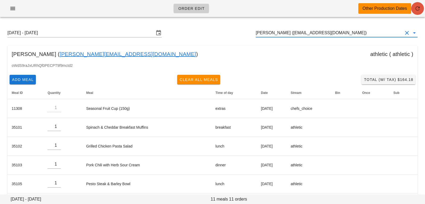
click at [422, 7] on span "button" at bounding box center [417, 8] width 13 height 6
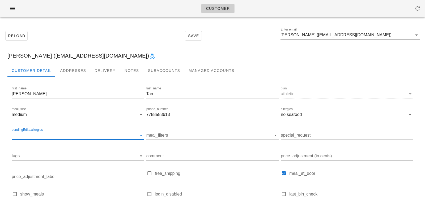
click at [55, 133] on input "pendingEdits.allergies" at bounding box center [74, 135] width 124 height 8
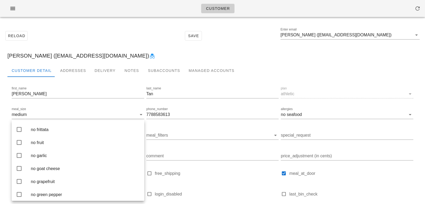
scroll to position [571, 0]
click at [59, 123] on div "no fish" at bounding box center [85, 116] width 109 height 11
click at [102, 41] on div "Reload Save Enter email Claire Tan (aoshi.tamago@gmail.com)" at bounding box center [212, 35] width 418 height 23
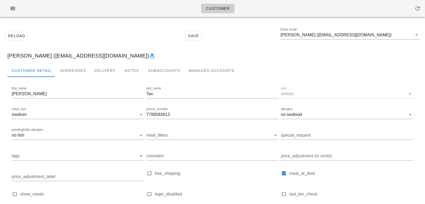
click at [171, 48] on div "Claire Tan (aoshi.tamago@gmail.com)" at bounding box center [212, 55] width 418 height 17
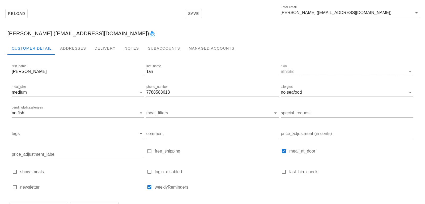
scroll to position [53, 0]
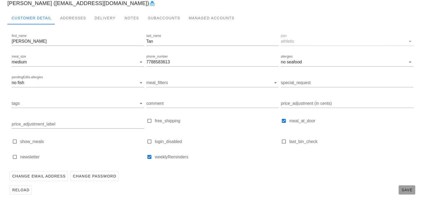
click at [408, 188] on span "Save" at bounding box center [407, 190] width 12 height 4
click at [186, 9] on div "Claire Tan (aoshi.tamago@gmail.com)" at bounding box center [212, 3] width 418 height 17
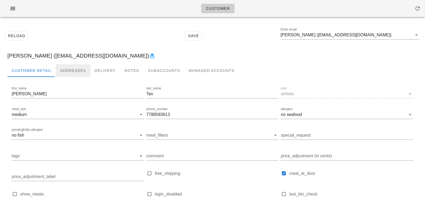
click at [72, 69] on div "Addresses" at bounding box center [73, 70] width 35 height 13
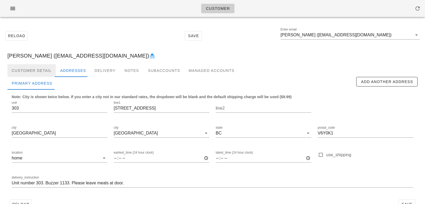
click at [37, 73] on div "Customer Detail" at bounding box center [31, 70] width 48 height 13
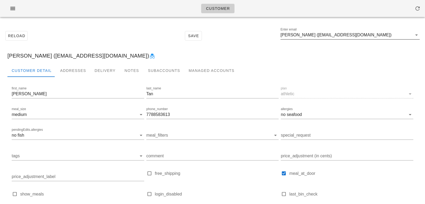
click at [372, 39] on input "Claire Tan (aoshi.tamago@gmail.com)" at bounding box center [346, 35] width 132 height 8
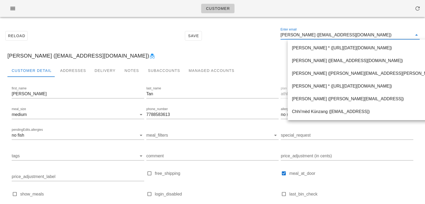
paste input "Daniel_Chung@vancity.com"
type input "Daniel_Chung@vancity.com"
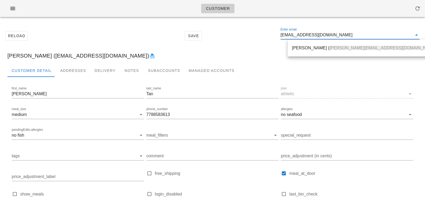
click at [329, 46] on span "daniel_chung@vancity.com" at bounding box center [382, 48] width 107 height 5
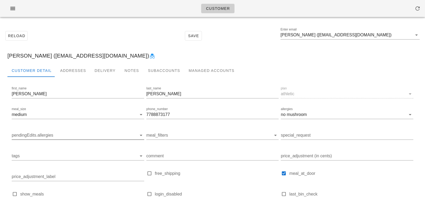
click at [48, 134] on input "pendingEdits.allergies" at bounding box center [74, 135] width 124 height 8
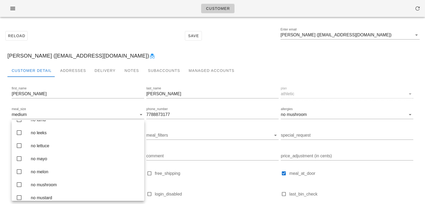
scroll to position [705, 0]
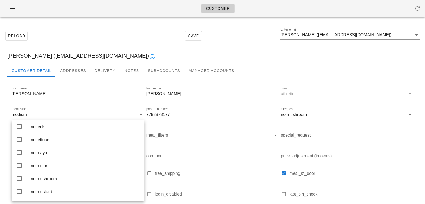
click at [121, 39] on div "Reload Save Enter email Daniel Chung (daniel_chung@vancity.com)" at bounding box center [212, 35] width 418 height 23
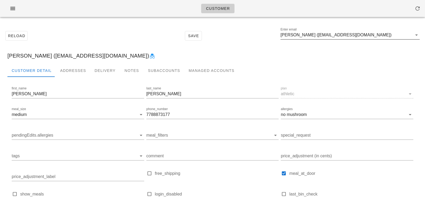
click at [379, 32] on input "Daniel Chung (daniel_chung@vancity.com)" at bounding box center [346, 35] width 132 height 8
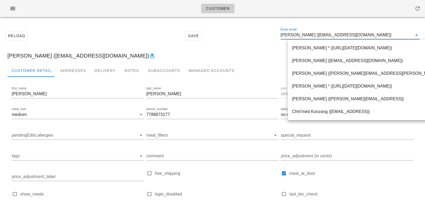
scroll to position [0, 0]
drag, startPoint x: 376, startPoint y: 37, endPoint x: 277, endPoint y: 28, distance: 98.6
click at [278, 28] on div "Reload Save Enter email Daniel Chung (daniel_chung@vancity.com)" at bounding box center [212, 35] width 418 height 23
paste input "homammalk2@gmail.com"
type input "homammalk2@gmail.com"
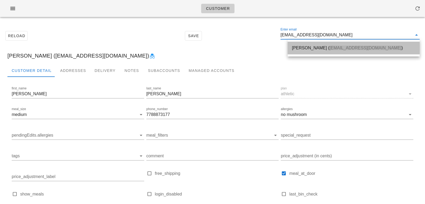
click at [295, 49] on div "Homam Malkawi ( homammalk2@gmail.com )" at bounding box center [353, 47] width 123 height 5
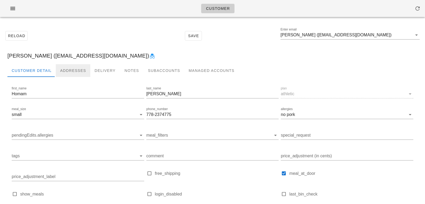
click at [64, 70] on div "Addresses" at bounding box center [73, 70] width 35 height 13
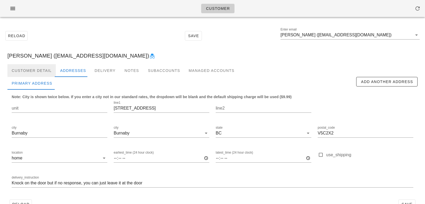
click at [44, 72] on div "Customer Detail" at bounding box center [31, 70] width 48 height 13
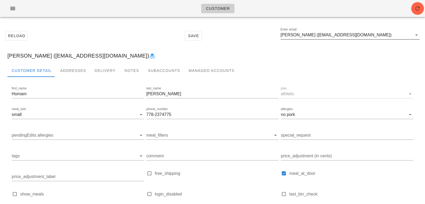
click at [381, 36] on input "Homam Malkawi (homammalk2@gmail.com)" at bounding box center [346, 35] width 132 height 8
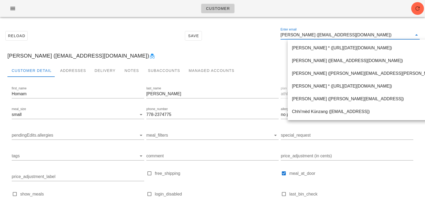
paste input "rjmujica@outlook.com"
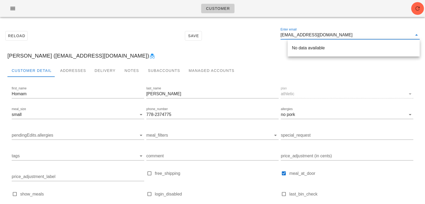
click at [328, 47] on div "No data available" at bounding box center [353, 47] width 123 height 5
drag, startPoint x: 303, startPoint y: 34, endPoint x: 356, endPoint y: 37, distance: 53.4
click at [357, 38] on input "rjmujica@outlook.com" at bounding box center [346, 35] width 132 height 8
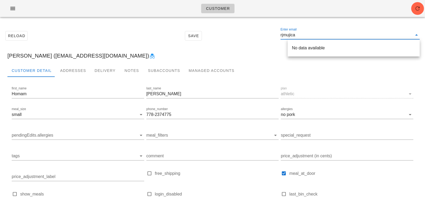
click at [411, 12] on div "Customer" at bounding box center [212, 8] width 425 height 17
type input "Homam Malkawi (homammalk2@gmail.com)"
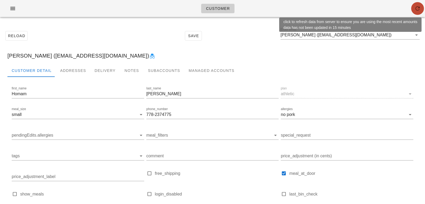
click at [417, 10] on icon "button" at bounding box center [417, 8] width 6 height 6
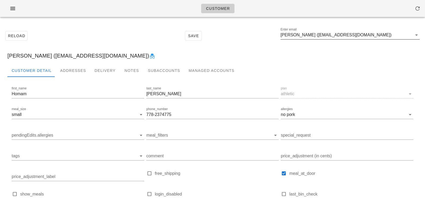
click at [398, 35] on input "[PERSON_NAME] ([EMAIL_ADDRESS][DOMAIN_NAME])" at bounding box center [346, 35] width 132 height 8
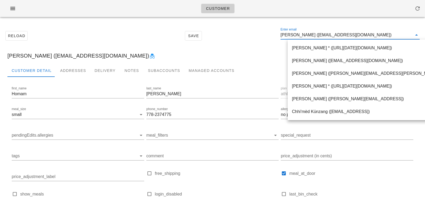
drag, startPoint x: 398, startPoint y: 35, endPoint x: 265, endPoint y: 32, distance: 133.3
click at [265, 32] on div "Reload Save Enter email [PERSON_NAME] ([EMAIL_ADDRESS][DOMAIN_NAME])" at bounding box center [212, 35] width 418 height 23
paste input "[EMAIL_ADDRESS][DOMAIN_NAME]"
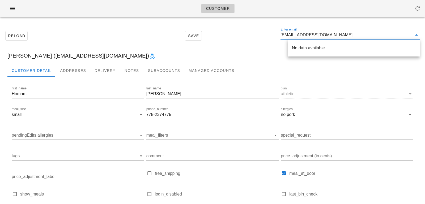
scroll to position [0, 0]
drag, startPoint x: 303, startPoint y: 35, endPoint x: 352, endPoint y: 36, distance: 48.1
click at [352, 36] on input "rjmujica@outlook.com" at bounding box center [346, 35] width 132 height 8
drag, startPoint x: 311, startPoint y: 37, endPoint x: 150, endPoint y: -8, distance: 167.5
click at [150, 0] on html "Customer Reload Save Enter email rjmujica Homam Malkawi (homammalk2@gmail.com) …" at bounding box center [212, 128] width 425 height 257
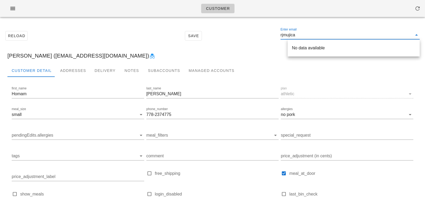
type input "rjmujica"
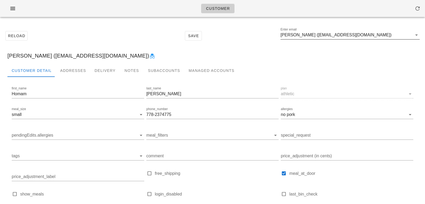
click at [391, 36] on input "Homam Malkawi (homammalk2@gmail.com)" at bounding box center [346, 35] width 132 height 8
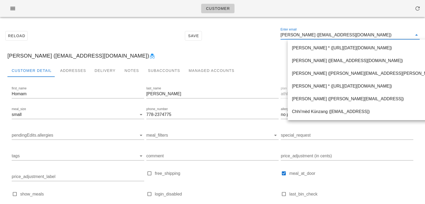
paste input "rjmujica@outlook.com"
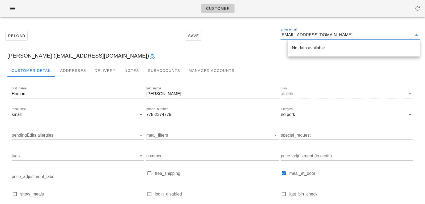
scroll to position [0, 0]
drag, startPoint x: 303, startPoint y: 35, endPoint x: 351, endPoint y: 35, distance: 47.8
click at [351, 35] on input "rjmujica@outlook.com" at bounding box center [346, 35] width 132 height 8
type input "r"
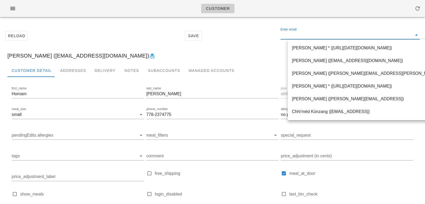
scroll to position [0, 0]
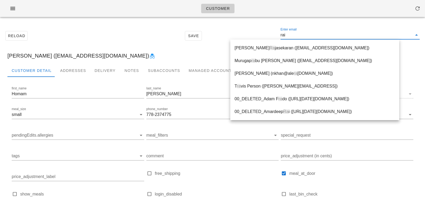
type input "raim"
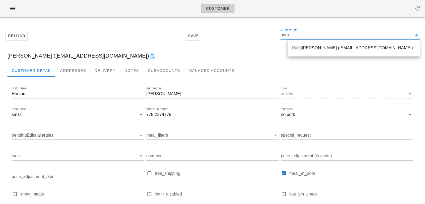
click at [336, 53] on div "Raim undo Mujica (raimujica@outlook.com)" at bounding box center [353, 47] width 123 height 11
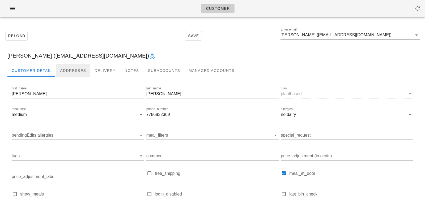
click at [72, 70] on div "Addresses" at bounding box center [73, 70] width 35 height 13
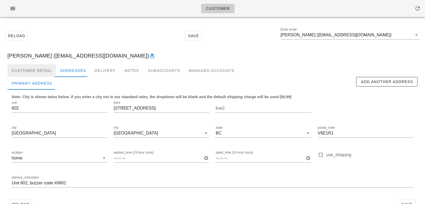
click at [46, 70] on div "Customer Detail" at bounding box center [31, 70] width 48 height 13
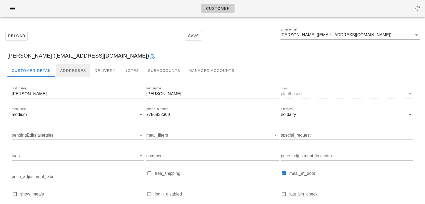
click at [70, 71] on div "Addresses" at bounding box center [73, 70] width 35 height 13
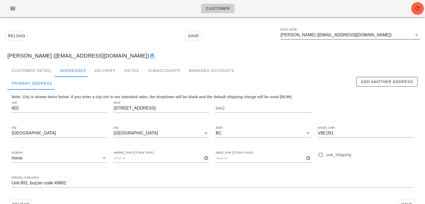
click at [383, 35] on input "Raimundo Mujica (raimujica@outlook.com)" at bounding box center [346, 35] width 132 height 8
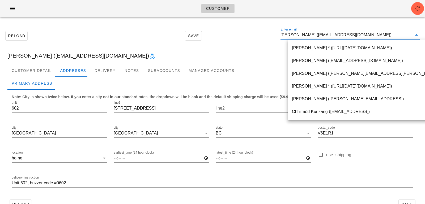
paste input "marymccall@outlook.com"
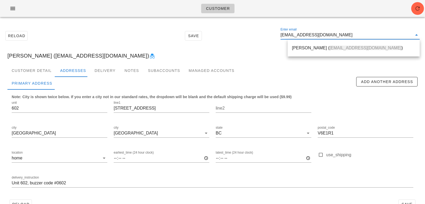
click at [243, 47] on div "Raimundo Mujica (raimujica@outlook.com)" at bounding box center [212, 55] width 418 height 17
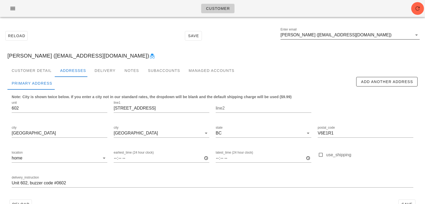
click at [378, 39] on div "Enter email Raimundo Mujica (raimujica@outlook.com)" at bounding box center [349, 35] width 139 height 8
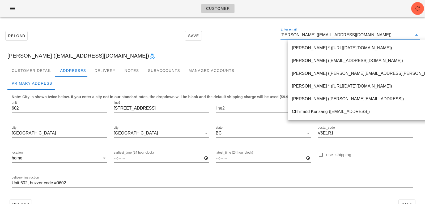
paste input "manikondashashank@gmail.com"
type input "manikondashashank@gmail.com"
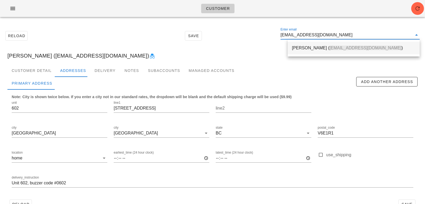
click at [324, 51] on div "Shashank Manikonda ( manikondashashank@gmail.com )" at bounding box center [353, 47] width 123 height 11
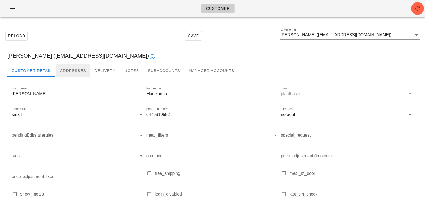
click at [84, 68] on div "Addresses" at bounding box center [73, 70] width 35 height 13
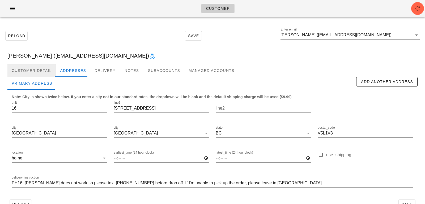
click at [44, 68] on div "Customer Detail" at bounding box center [31, 70] width 48 height 13
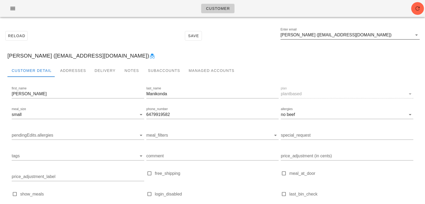
click at [389, 33] on input "Shashank Manikonda (manikondashashank@gmail.com)" at bounding box center [346, 35] width 132 height 8
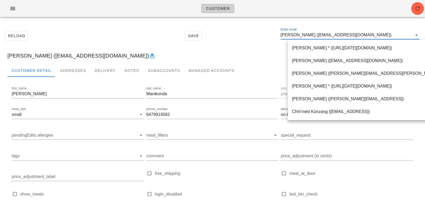
paste input "iainedmonds"
type input "iainedmonds@gmail.com)"
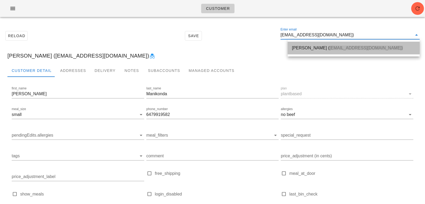
click at [329, 47] on span "iainedmonds@gmail.com)" at bounding box center [366, 48] width 74 height 5
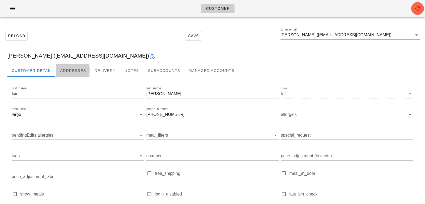
click at [80, 71] on div "Addresses" at bounding box center [73, 70] width 35 height 13
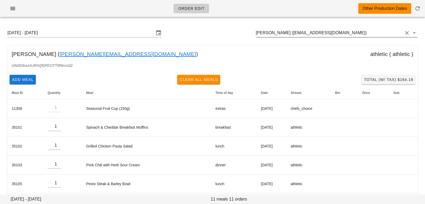
click at [367, 35] on input "Daniel Chung (daniel_chung@vancity.com)" at bounding box center [329, 33] width 147 height 8
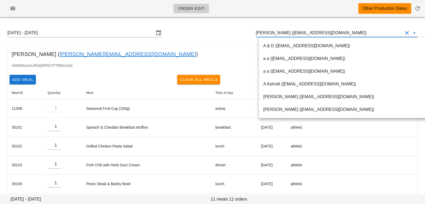
click at [346, 32] on input "Daniel Chung (daniel_chung@vancity.com)" at bounding box center [329, 33] width 147 height 8
drag, startPoint x: 347, startPoint y: 33, endPoint x: 247, endPoint y: 29, distance: 100.4
click at [248, 30] on div "Sunday August 17 - Saturday August 23 Daniel Chung (daniel_chung@vancity.com)" at bounding box center [212, 32] width 418 height 17
paste input "[EMAIL_ADDRESS][DOMAIN_NAME]"
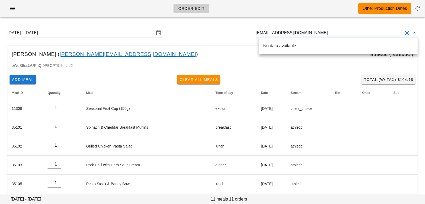
scroll to position [0, 0]
drag, startPoint x: 275, startPoint y: 34, endPoint x: 336, endPoint y: 34, distance: 60.8
click at [336, 34] on input "[EMAIL_ADDRESS][DOMAIN_NAME]" at bounding box center [329, 33] width 147 height 8
type input "r"
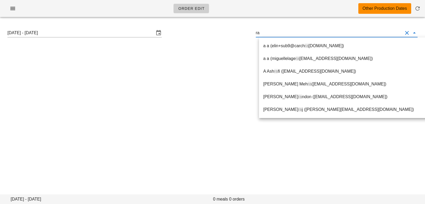
type input "r"
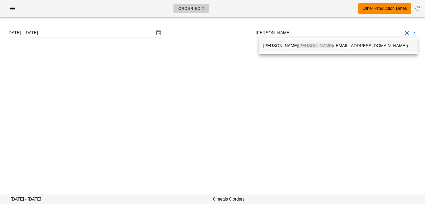
click at [307, 50] on div "Raimundo Mujica (raimujica@outlook.com)" at bounding box center [338, 45] width 150 height 11
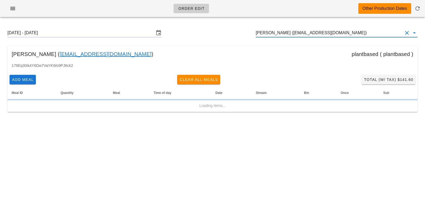
type input "[PERSON_NAME] ([EMAIL_ADDRESS][DOMAIN_NAME])"
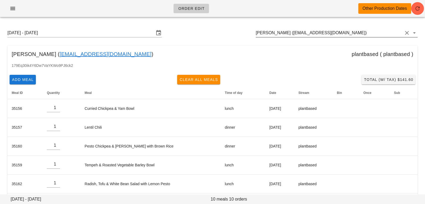
click at [347, 32] on input "[PERSON_NAME] ([EMAIL_ADDRESS][DOMAIN_NAME])" at bounding box center [329, 33] width 147 height 8
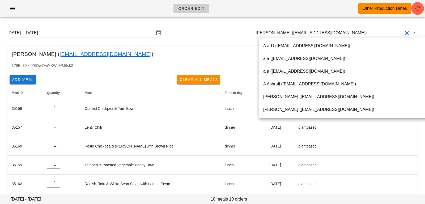
paste input "[EMAIL_ADDRESS][DOMAIN_NAME]"
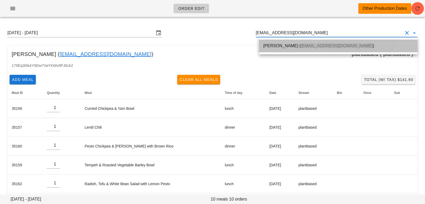
click at [325, 44] on span "[EMAIL_ADDRESS][DOMAIN_NAME]" at bounding box center [337, 46] width 72 height 5
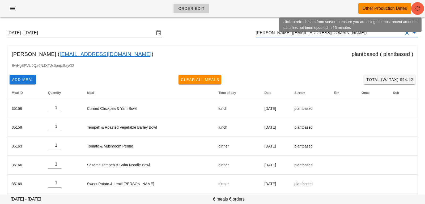
type input "[PERSON_NAME] ([EMAIL_ADDRESS][DOMAIN_NAME])"
click at [420, 6] on icon "button" at bounding box center [417, 8] width 6 height 6
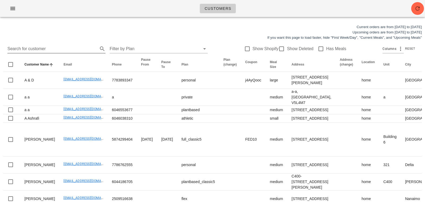
drag, startPoint x: 70, startPoint y: 56, endPoint x: 71, endPoint y: 52, distance: 3.7
click at [70, 56] on div "Search for customer Filter by Plan Show Shopify Show Deleted Has Meals Columns …" at bounding box center [212, 48] width 418 height 17
click at [71, 50] on input "Search for customer" at bounding box center [51, 49] width 89 height 8
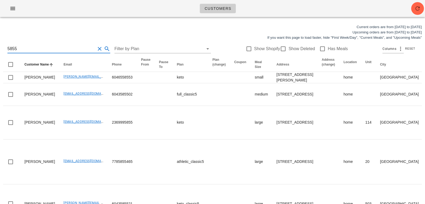
click at [55, 51] on input "5855" at bounding box center [51, 49] width 88 height 8
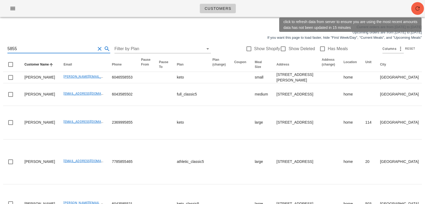
type input "5855"
click at [418, 5] on icon "button" at bounding box center [417, 8] width 6 height 6
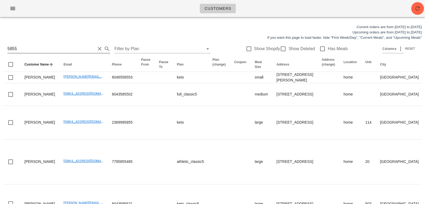
click at [96, 49] on button "Clear Search for customer" at bounding box center [99, 49] width 6 height 6
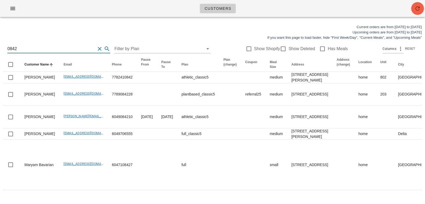
type input "0842"
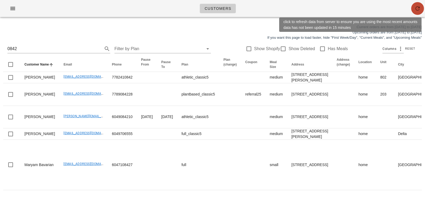
click at [420, 12] on button "button" at bounding box center [417, 8] width 13 height 13
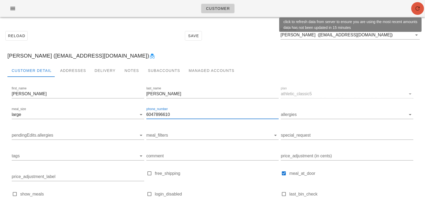
click at [417, 6] on icon "button" at bounding box center [417, 8] width 6 height 6
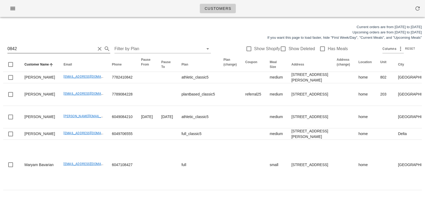
click at [62, 47] on input "0842" at bounding box center [51, 49] width 88 height 8
type input "0"
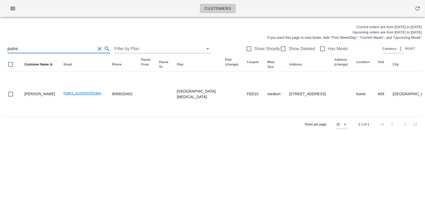
type input "putns"
drag, startPoint x: 78, startPoint y: 49, endPoint x: 0, endPoint y: 42, distance: 78.4
click at [0, 42] on div "Current orders are from Sunday Aug 10 to Saturday Aug 16 Upcoming orders are fr…" at bounding box center [212, 78] width 425 height 114
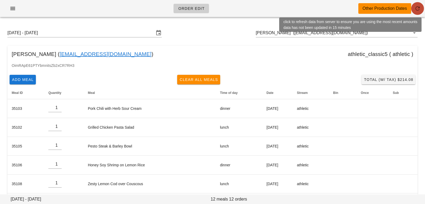
click at [419, 11] on icon "button" at bounding box center [417, 8] width 6 height 6
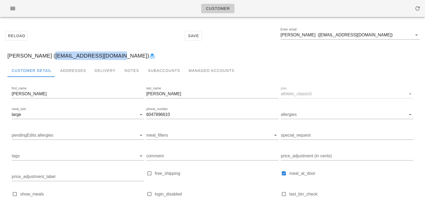
drag, startPoint x: 39, startPoint y: 57, endPoint x: 98, endPoint y: 54, distance: 59.3
click at [98, 54] on div "[PERSON_NAME] ([EMAIL_ADDRESS][DOMAIN_NAME])" at bounding box center [212, 55] width 418 height 17
copy div "[EMAIL_ADDRESS][DOMAIN_NAME]"
click at [131, 69] on div "Notes" at bounding box center [132, 70] width 24 height 13
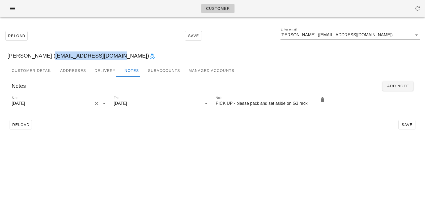
click at [97, 103] on button "Clear Start" at bounding box center [96, 103] width 6 height 6
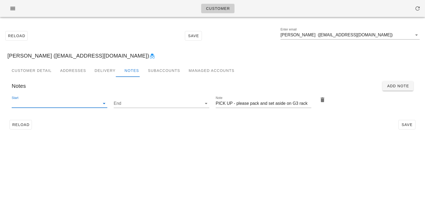
click at [97, 103] on input "Start" at bounding box center [55, 103] width 87 height 8
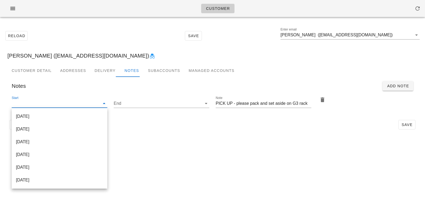
click at [180, 160] on div "Customer Reload Save Enter email [PERSON_NAME] ([EMAIL_ADDRESS][DOMAIN_NAME]) […" at bounding box center [212, 102] width 425 height 204
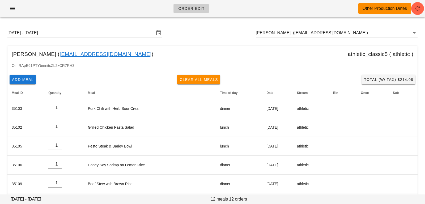
click at [61, 56] on link "Travisajdunn@gmail.com" at bounding box center [105, 54] width 92 height 8
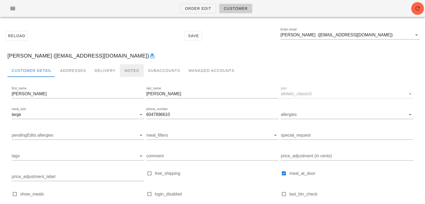
click at [128, 71] on div "Notes" at bounding box center [132, 70] width 24 height 13
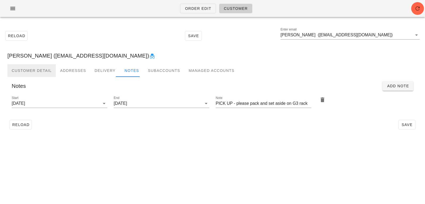
click at [31, 67] on div "Customer Detail" at bounding box center [31, 70] width 48 height 13
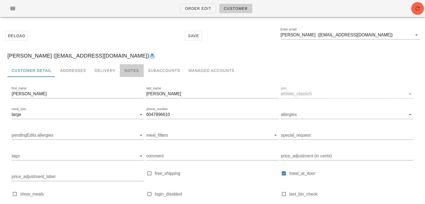
click at [123, 68] on div "Notes" at bounding box center [132, 70] width 24 height 13
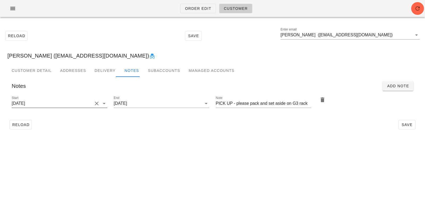
click at [99, 102] on button "Clear Start" at bounding box center [96, 103] width 6 height 6
click at [420, 6] on icon "button" at bounding box center [417, 8] width 6 height 6
